Goal: Task Accomplishment & Management: Manage account settings

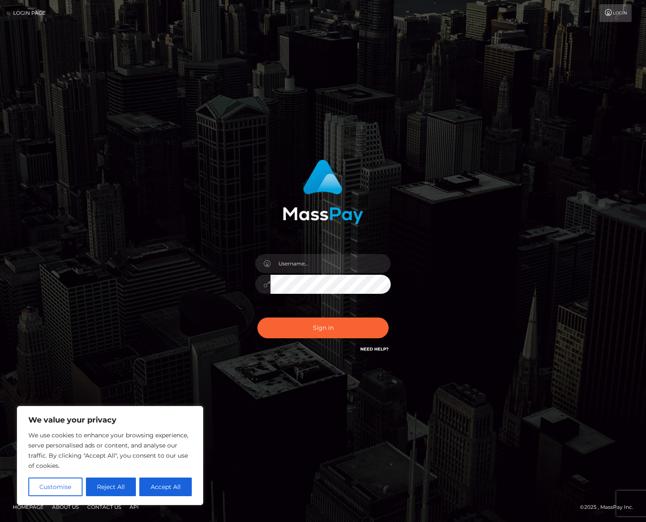
click at [0, 521] on nordpass-portal at bounding box center [0, 522] width 0 height 0
type input "Yusef Coleburn"
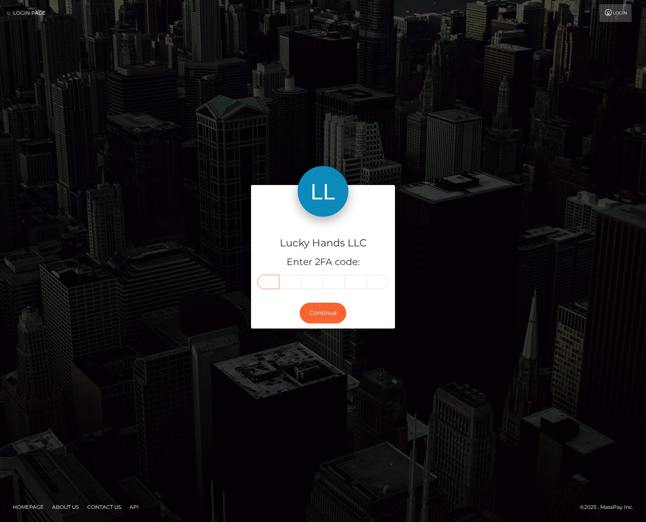
click at [267, 281] on input "text" at bounding box center [268, 282] width 22 height 14
type input "6"
type input "7"
type input "0"
type input "4"
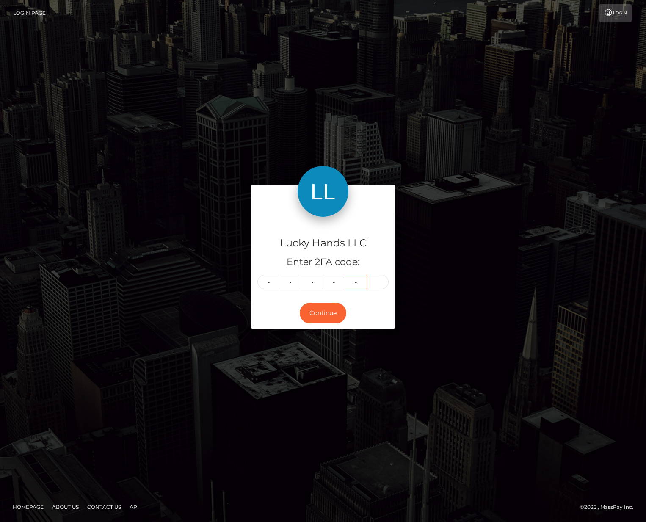
type input "9"
type input "7"
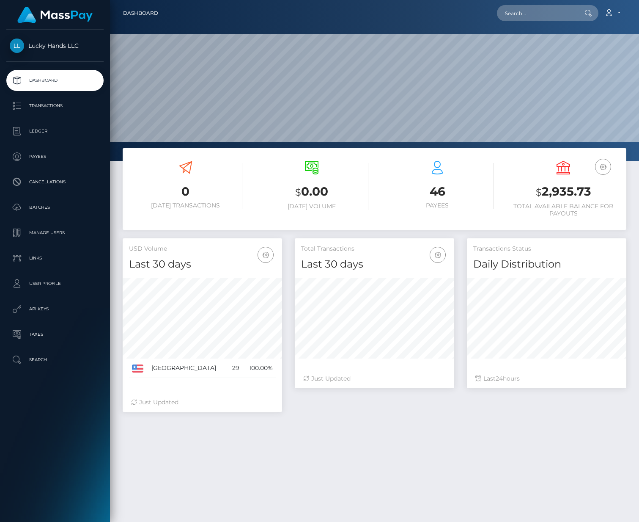
scroll to position [150, 159]
click at [515, 434] on div "0 Today Transactions $ 0.00 Today Volume 46 Payees" at bounding box center [374, 383] width 529 height 470
